Goal: Information Seeking & Learning: Learn about a topic

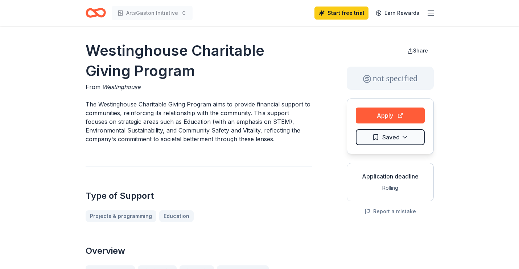
click at [94, 11] on icon "Home" at bounding box center [98, 12] width 11 height 7
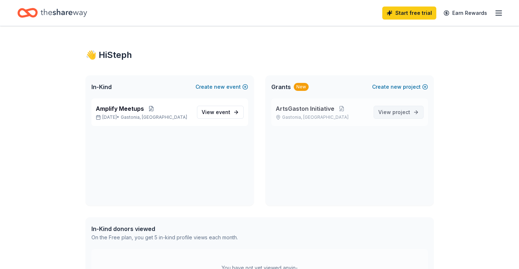
click at [387, 110] on span "View project" at bounding box center [394, 112] width 32 height 9
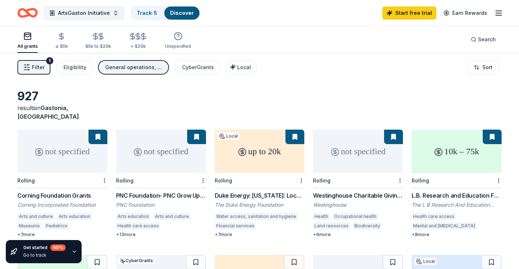
click at [497, 9] on icon "button" at bounding box center [498, 13] width 9 height 9
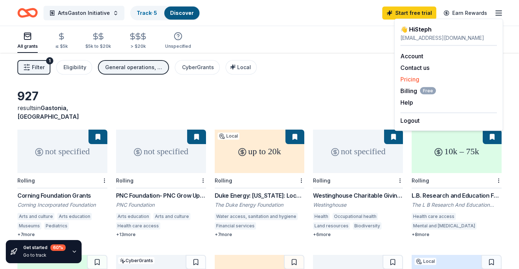
click at [410, 77] on link "Pricing" at bounding box center [409, 79] width 19 height 7
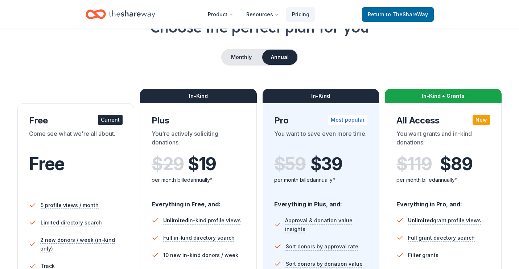
scroll to position [50, 0]
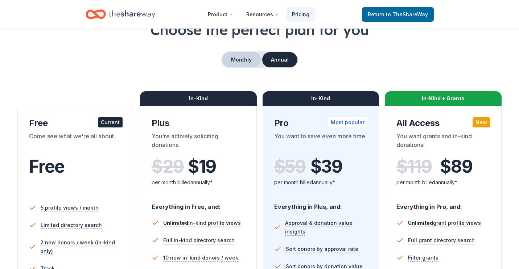
click at [237, 58] on button "Monthly" at bounding box center [241, 59] width 39 height 15
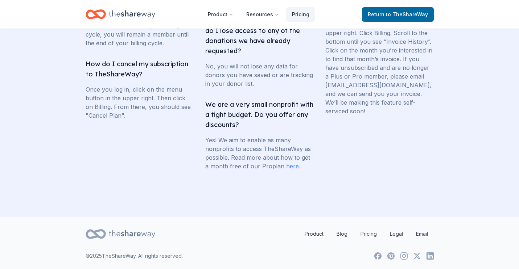
scroll to position [1481, 0]
click at [290, 166] on link "here" at bounding box center [292, 166] width 13 height 7
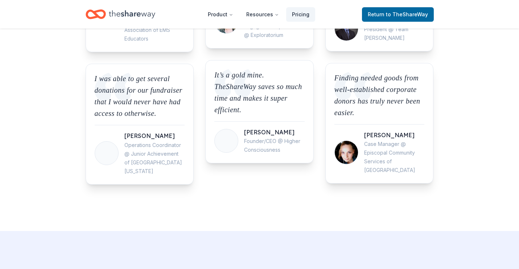
scroll to position [897, 0]
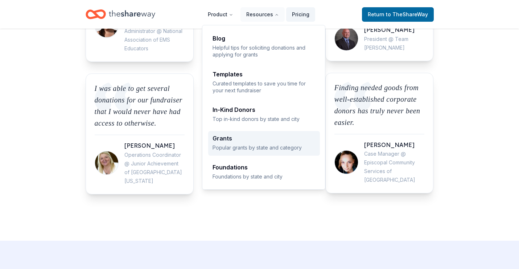
click at [236, 142] on div "Grants Popular grants by state and category" at bounding box center [263, 144] width 103 height 16
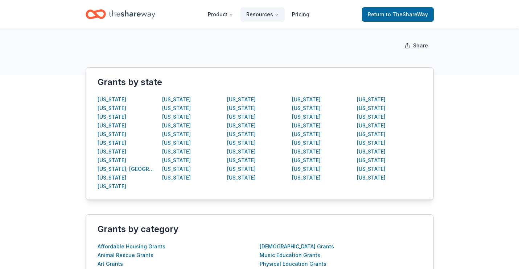
scroll to position [111, 0]
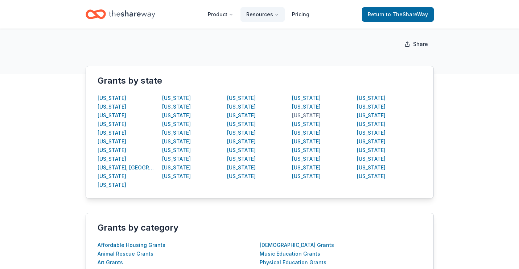
click at [307, 117] on div "North Carolina" at bounding box center [306, 115] width 29 height 9
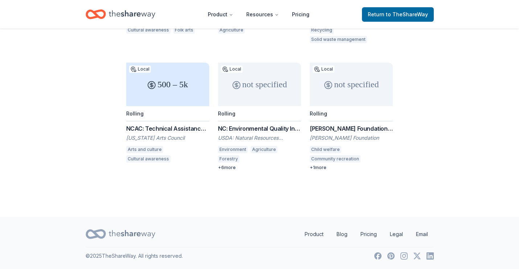
scroll to position [356, 0]
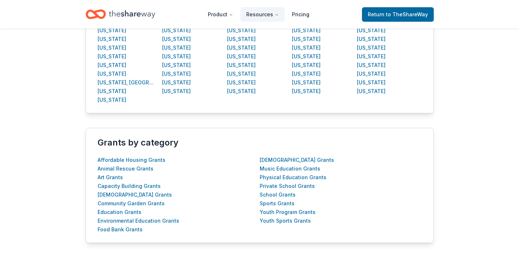
scroll to position [197, 0]
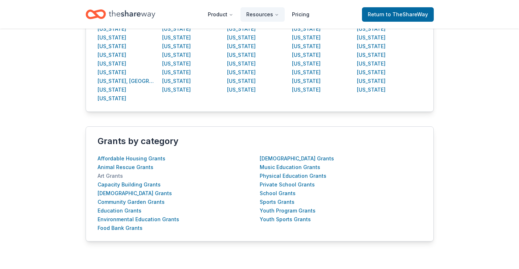
click at [111, 175] on div "Art Grants" at bounding box center [110, 176] width 25 height 9
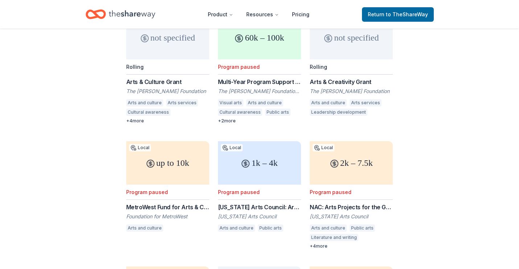
scroll to position [145, 0]
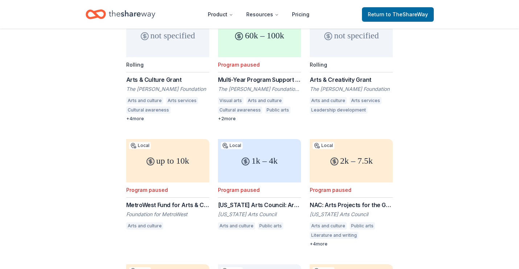
click at [334, 79] on div "Arts & Creativity Grant" at bounding box center [351, 79] width 83 height 9
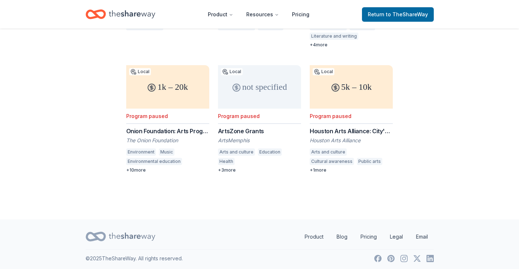
scroll to position [348, 0]
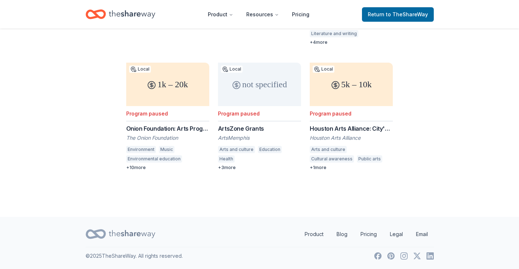
click at [151, 129] on div "Onion Foundation: Arts Program Strategies' Grants" at bounding box center [167, 128] width 83 height 9
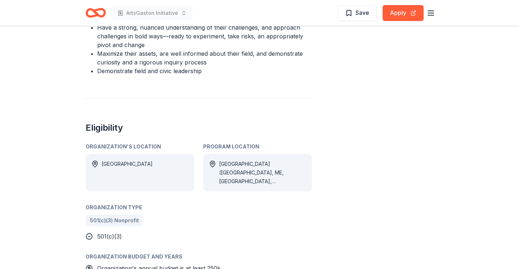
scroll to position [375, 0]
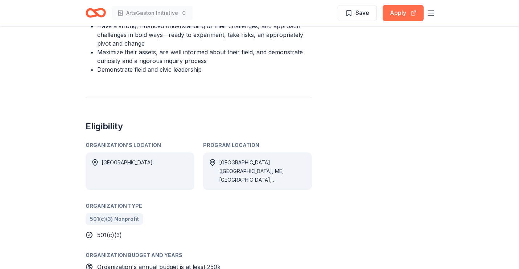
click at [393, 17] on button "Apply" at bounding box center [403, 13] width 41 height 16
